Goal: Complete application form

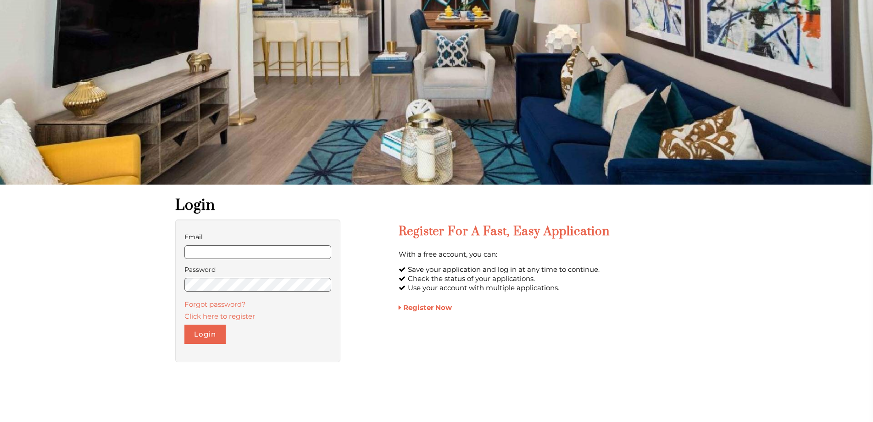
scroll to position [184, 0]
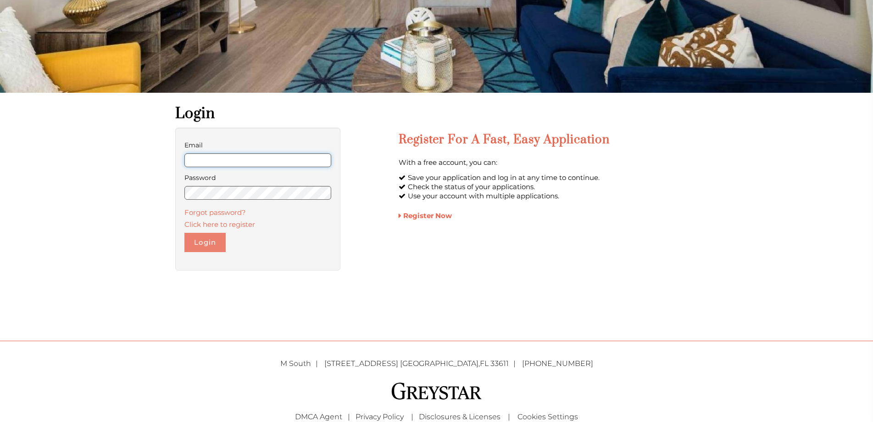
type input "**********"
click at [207, 248] on button "Login" at bounding box center [204, 242] width 41 height 19
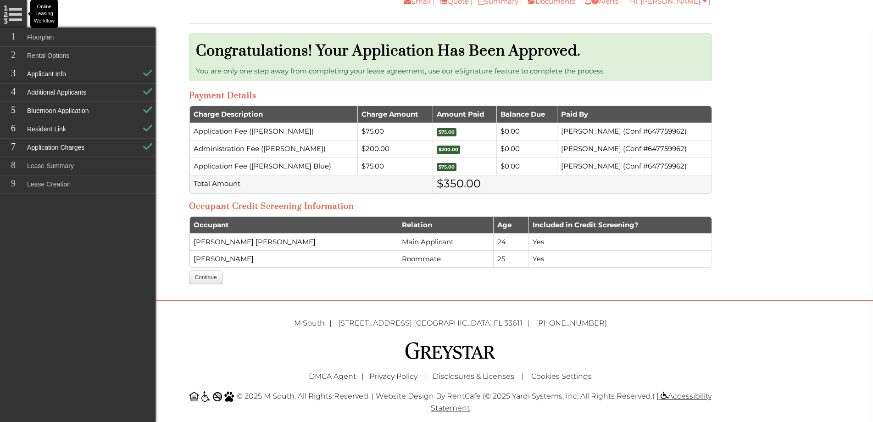
scroll to position [287, 0]
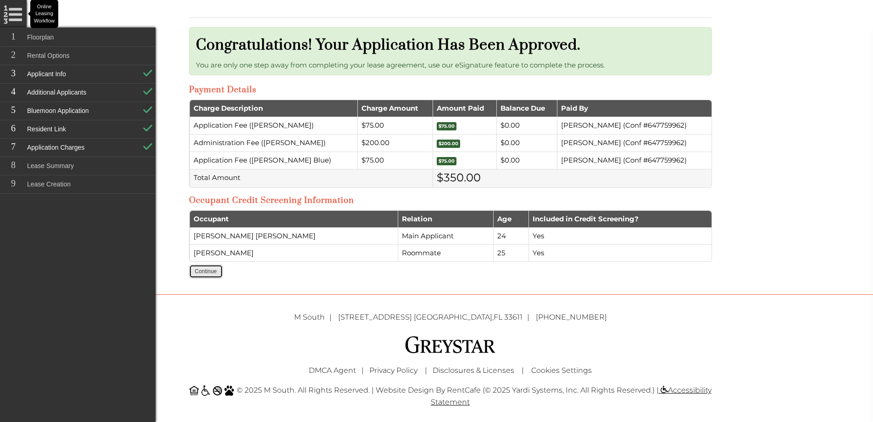
click at [213, 272] on button "Continue" at bounding box center [206, 271] width 34 height 14
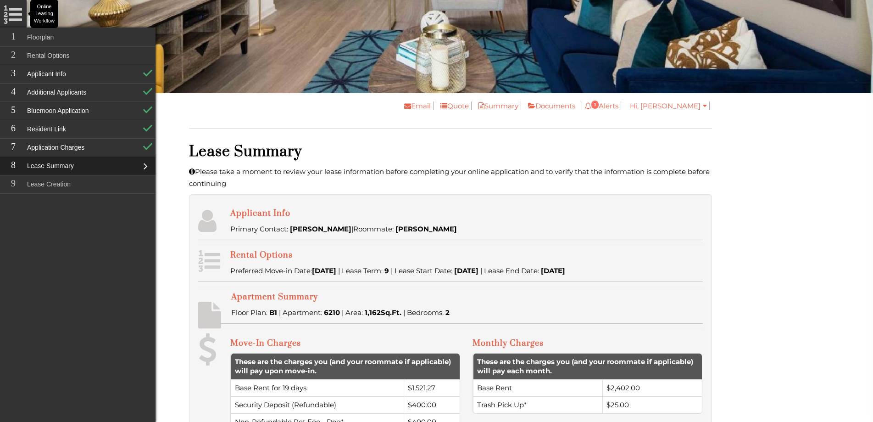
scroll to position [173, 0]
